Goal: Information Seeking & Learning: Learn about a topic

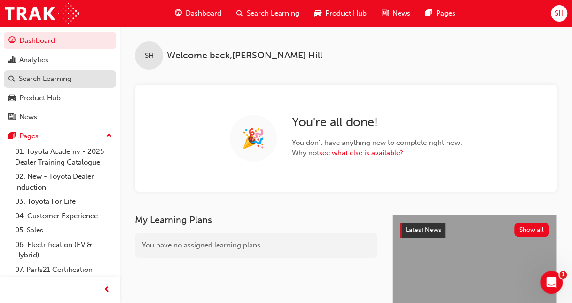
click at [49, 80] on div "Search Learning" at bounding box center [45, 78] width 53 height 11
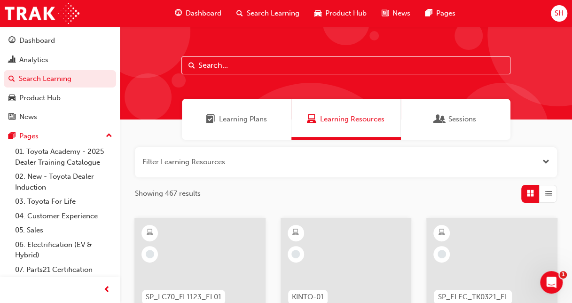
click at [231, 66] on input "text" at bounding box center [346, 65] width 329 height 18
